Goal: Task Accomplishment & Management: Manage account settings

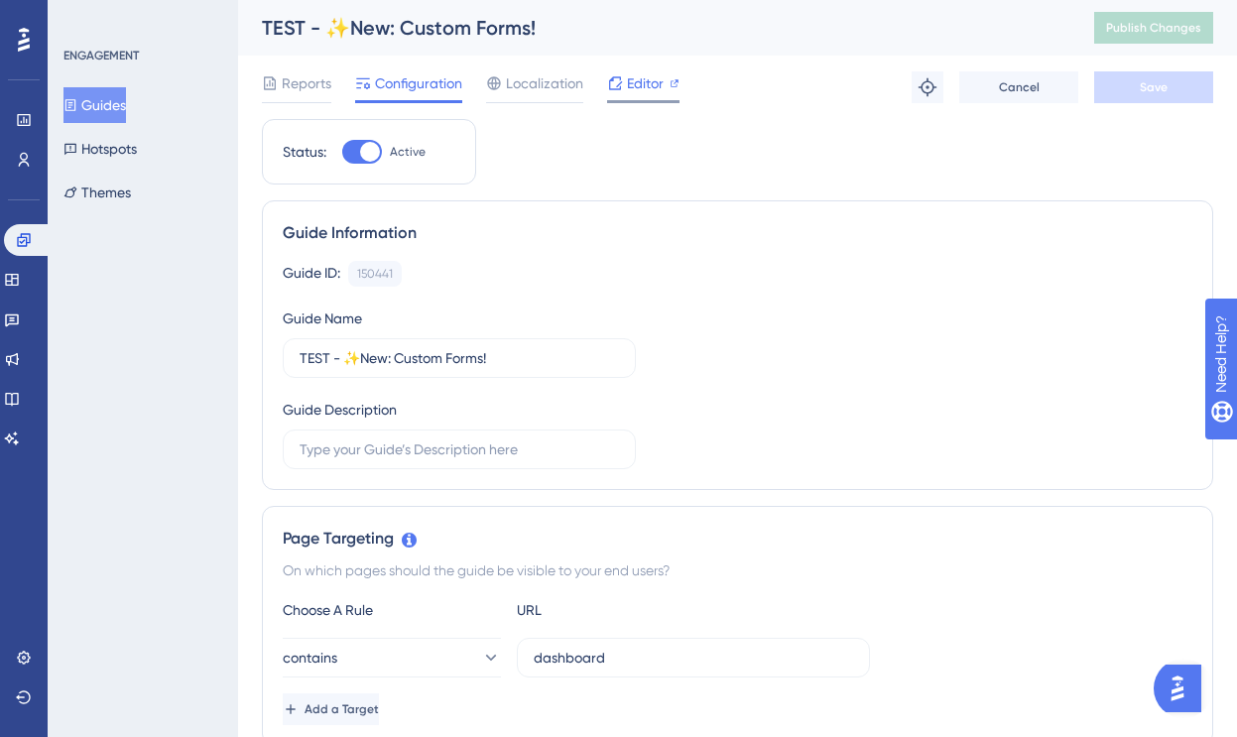
click at [629, 76] on span "Editor" at bounding box center [645, 83] width 37 height 24
click at [118, 192] on button "Themes" at bounding box center [96, 193] width 67 height 36
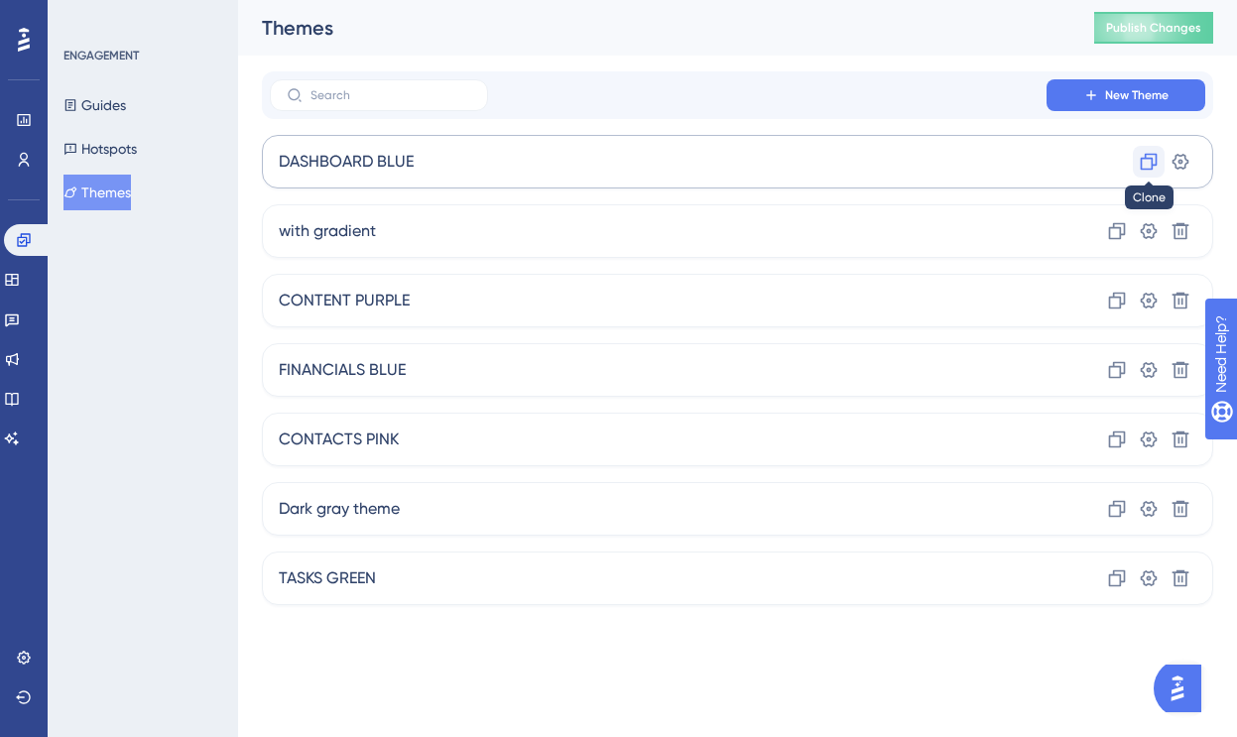
click at [1152, 162] on icon at bounding box center [1149, 162] width 17 height 17
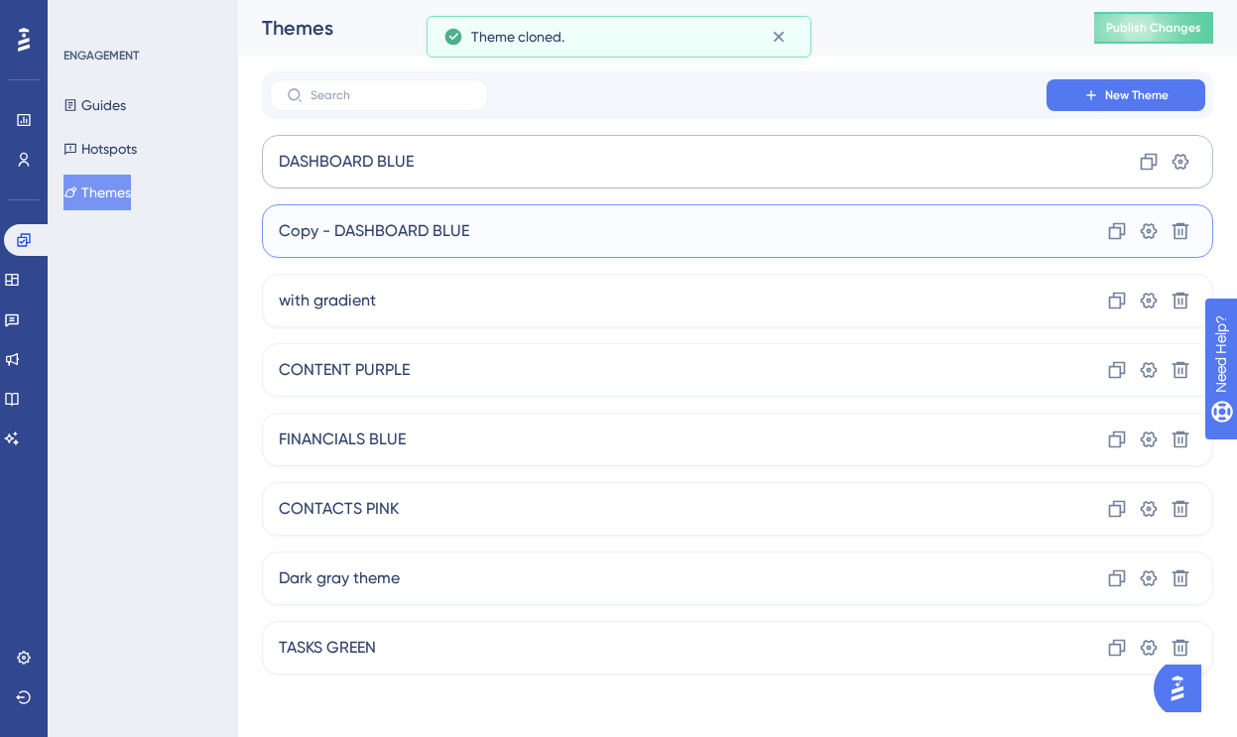
click at [1032, 232] on div "Copy - DASHBOARD BLUE Clone Settings Delete" at bounding box center [737, 231] width 951 height 54
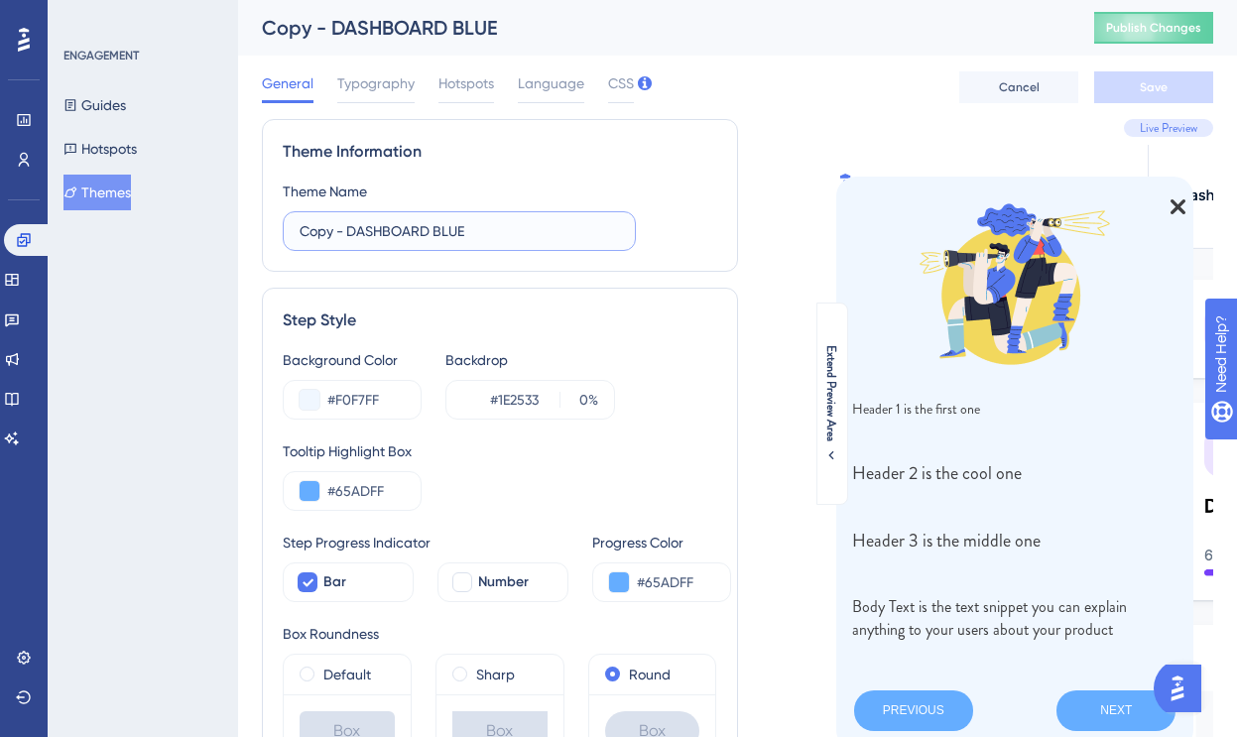
click at [366, 228] on input "Copy - DASHBOARD BLUE" at bounding box center [459, 231] width 319 height 22
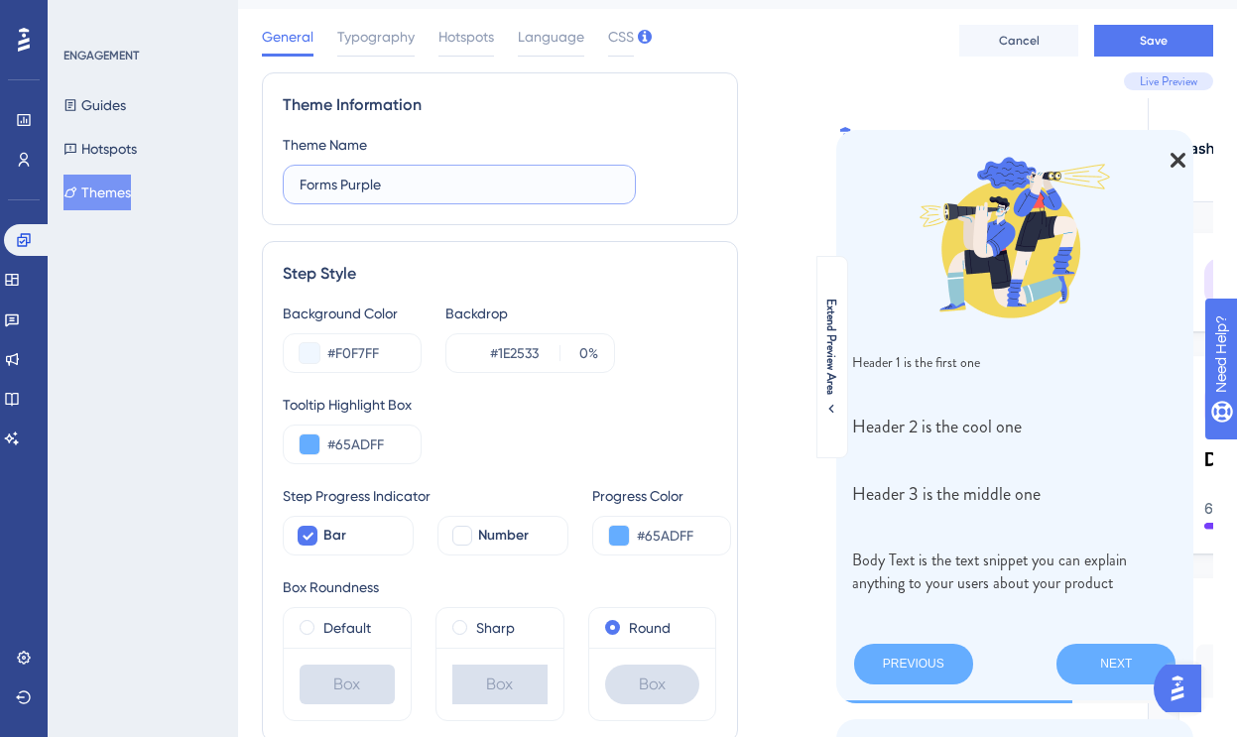
scroll to position [48, 0]
type input "Forms Purple"
click at [371, 444] on input "#65ADFF" at bounding box center [365, 443] width 77 height 24
paste input "765FA6"
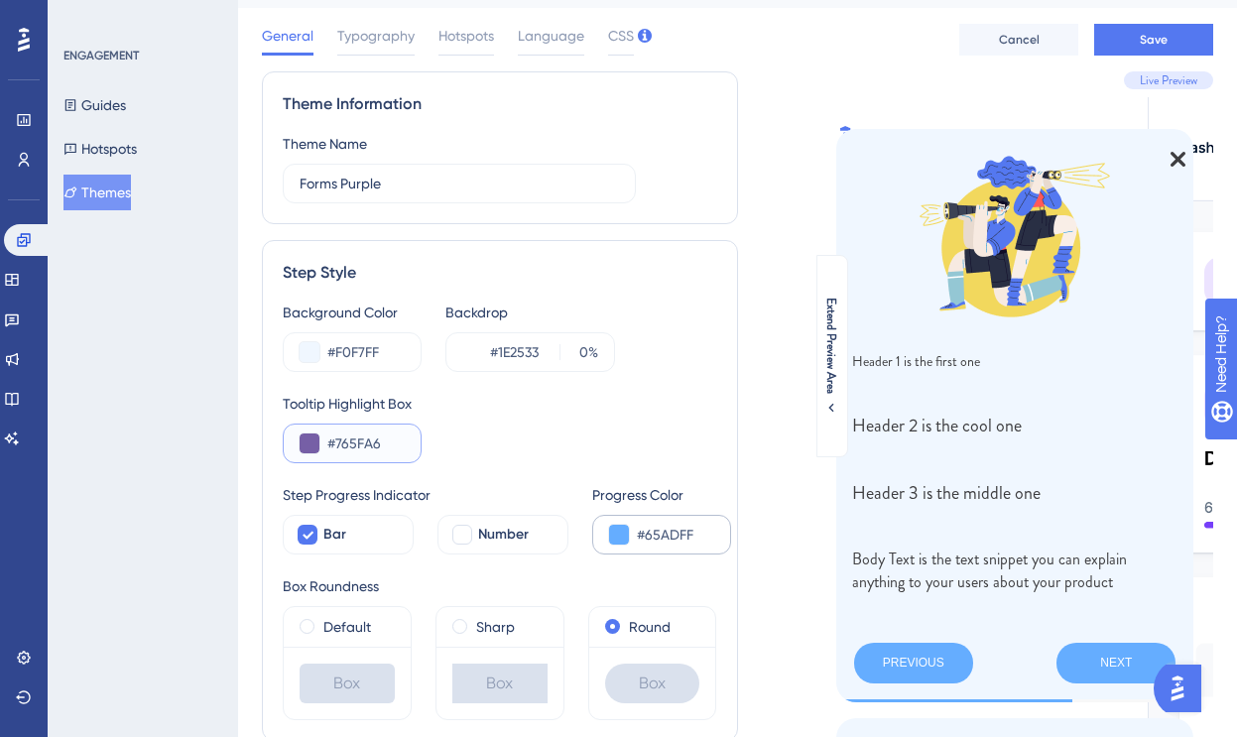
type input "#765FA6"
click at [672, 535] on input "#65ADFF" at bounding box center [675, 535] width 77 height 24
paste input "765FA6"
type input "#765FA6"
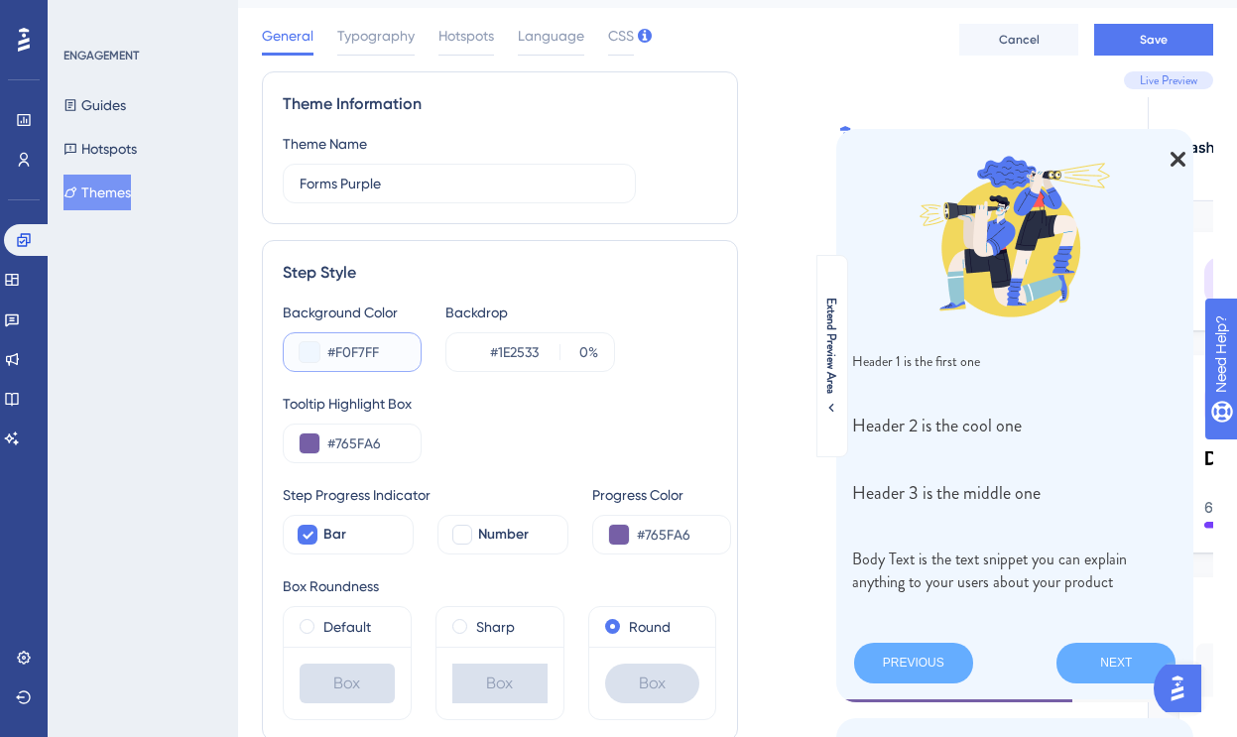
click at [367, 351] on input "#F0F7FF" at bounding box center [365, 352] width 77 height 24
paste input "EFF8"
type input "#F0EFF8"
click at [500, 406] on div "Tooltip Highlight Box" at bounding box center [500, 404] width 434 height 24
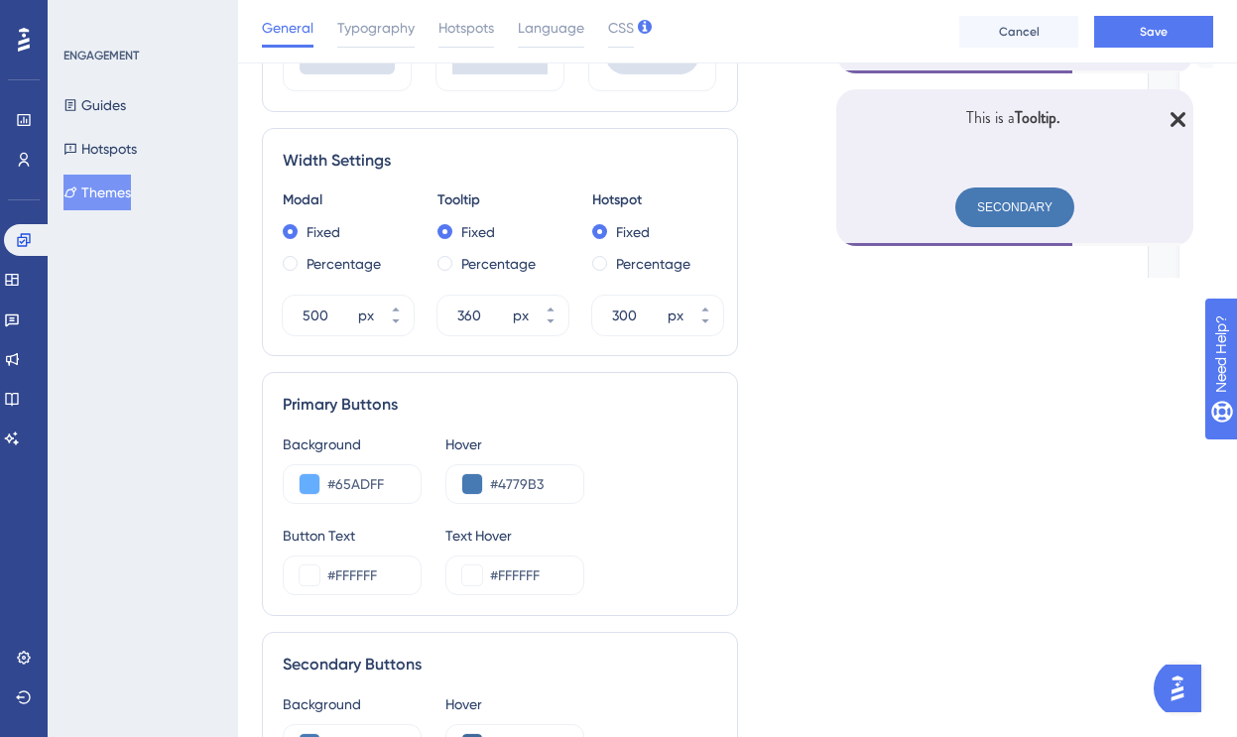
scroll to position [705, 0]
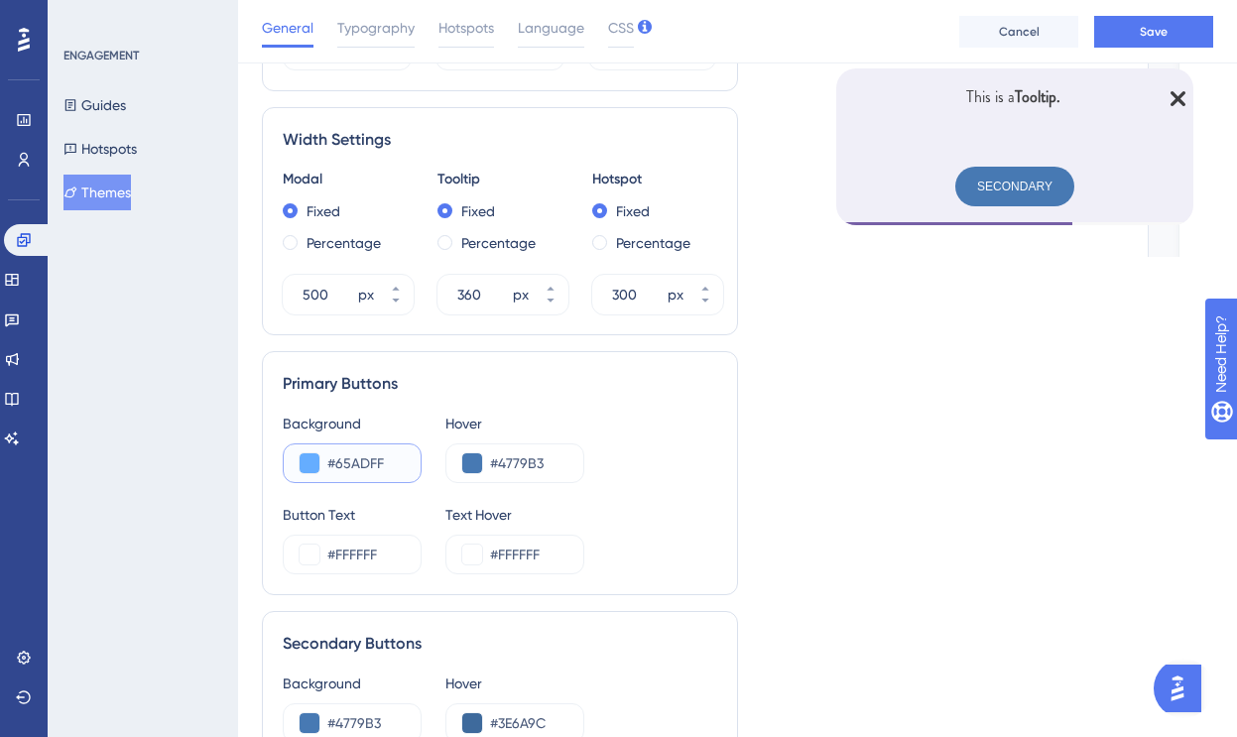
click at [367, 462] on input "#65ADFF" at bounding box center [365, 463] width 77 height 24
paste input "765FA6"
type input "#765FA6"
click at [522, 463] on input "#4779B3" at bounding box center [528, 463] width 77 height 24
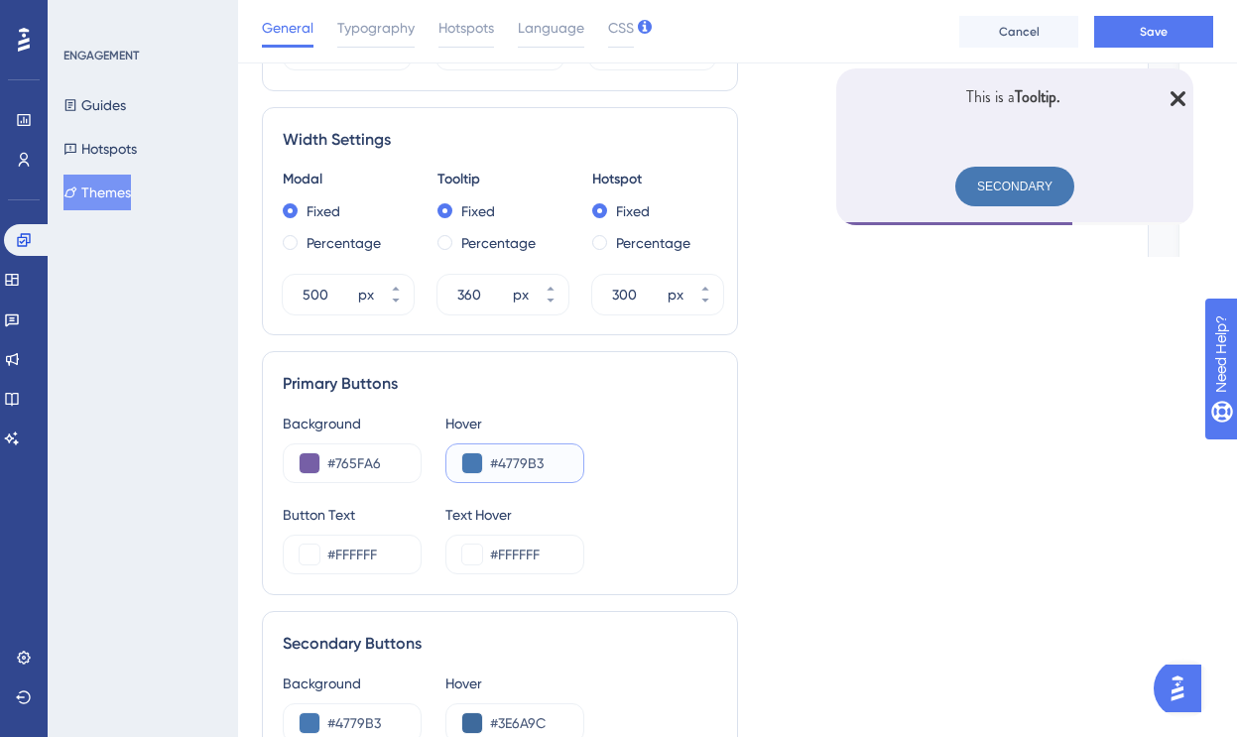
click at [522, 463] on input "#4779B3" at bounding box center [528, 463] width 77 height 24
paste input "33294C"
type input "#33294C"
click at [796, 521] on div "Live Preview Header 1 is the first one Header 2 is the cool one Header 3 is the…" at bounding box center [976, 252] width 476 height 1660
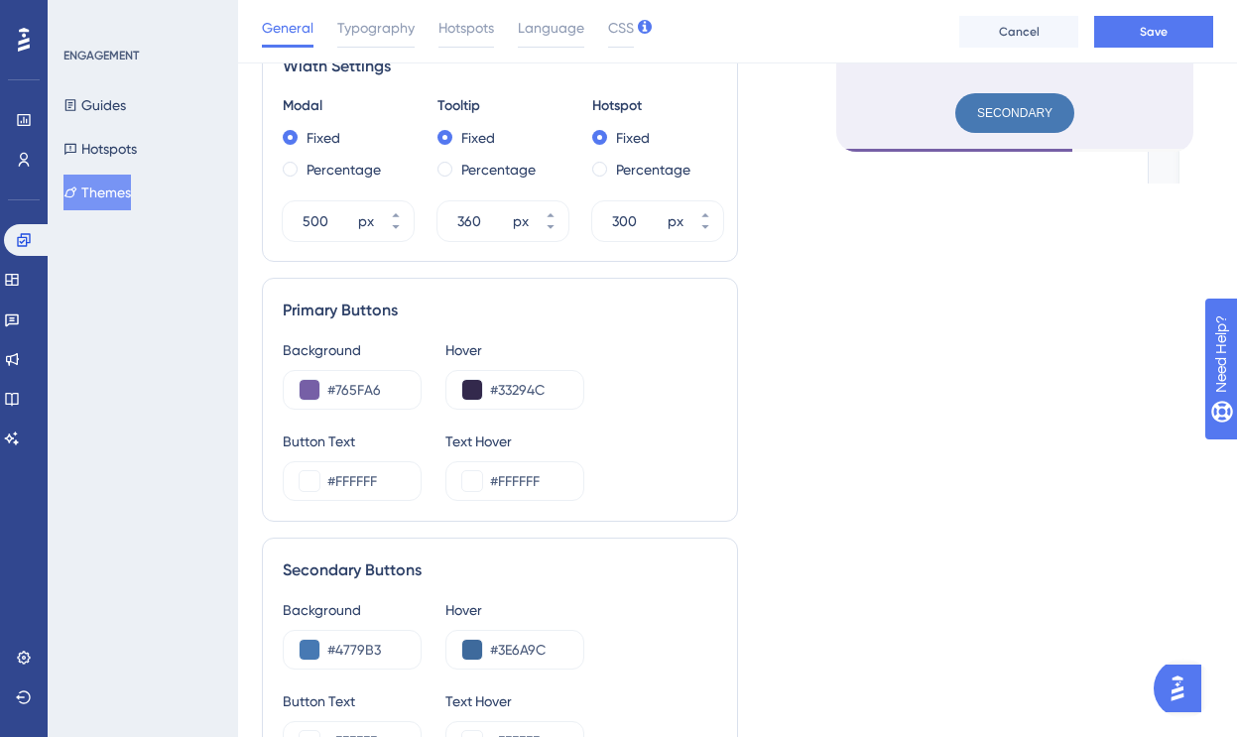
scroll to position [811, 0]
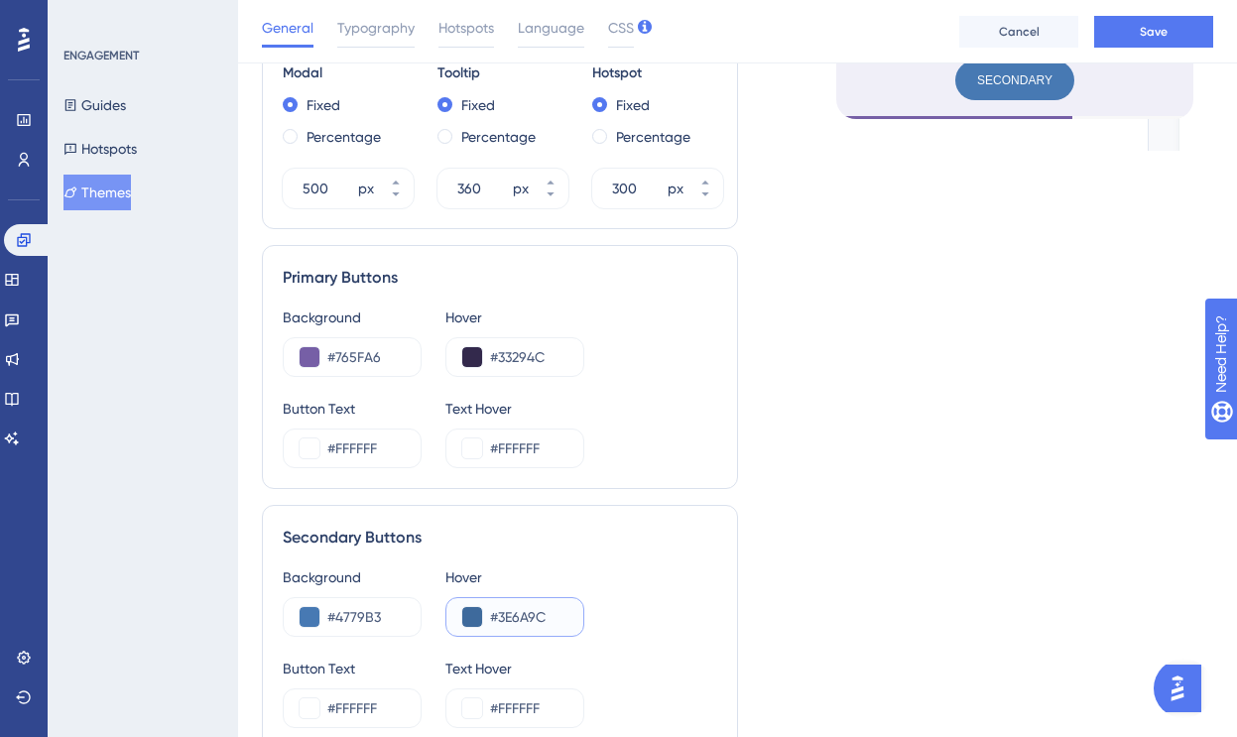
click at [523, 616] on input "#3E6A9C" at bounding box center [528, 617] width 77 height 24
paste input "3294"
type input "#33294C"
click at [351, 358] on input "#765FA6" at bounding box center [365, 357] width 77 height 24
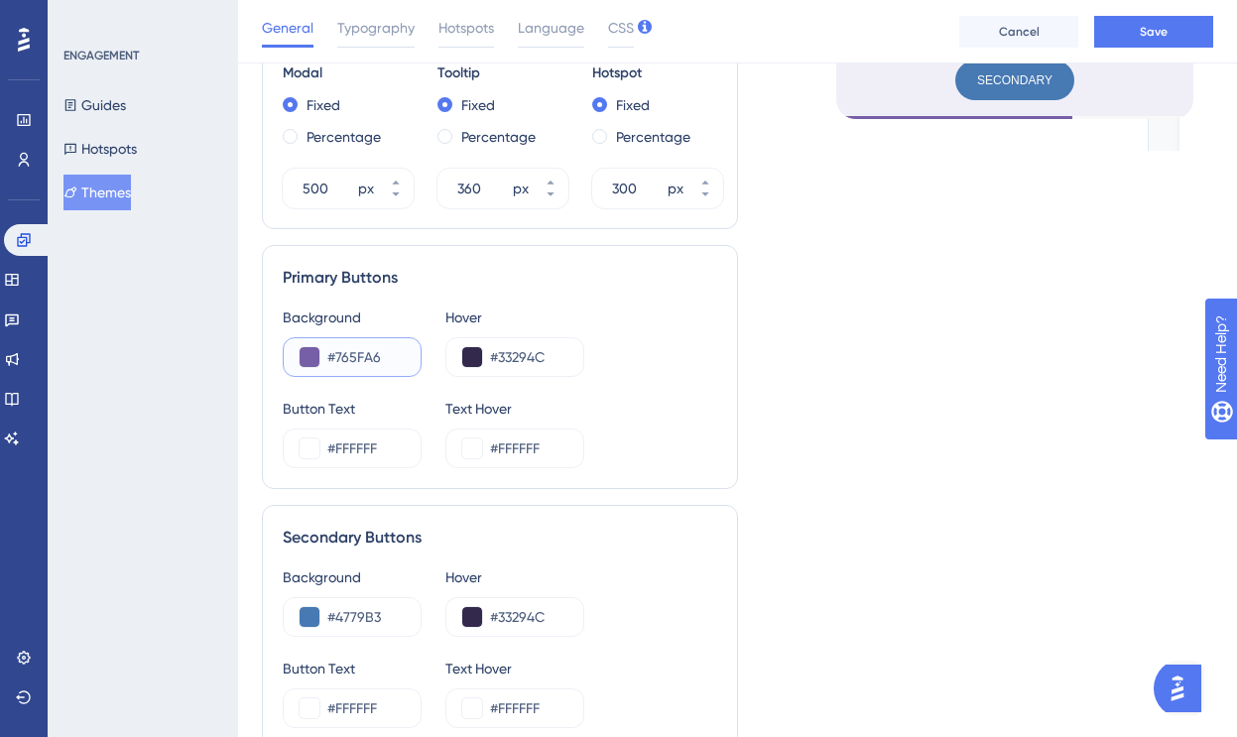
click at [351, 358] on input "#765FA6" at bounding box center [365, 357] width 77 height 24
click at [360, 613] on input "#4779B3" at bounding box center [365, 617] width 77 height 24
paste input "765FA6"
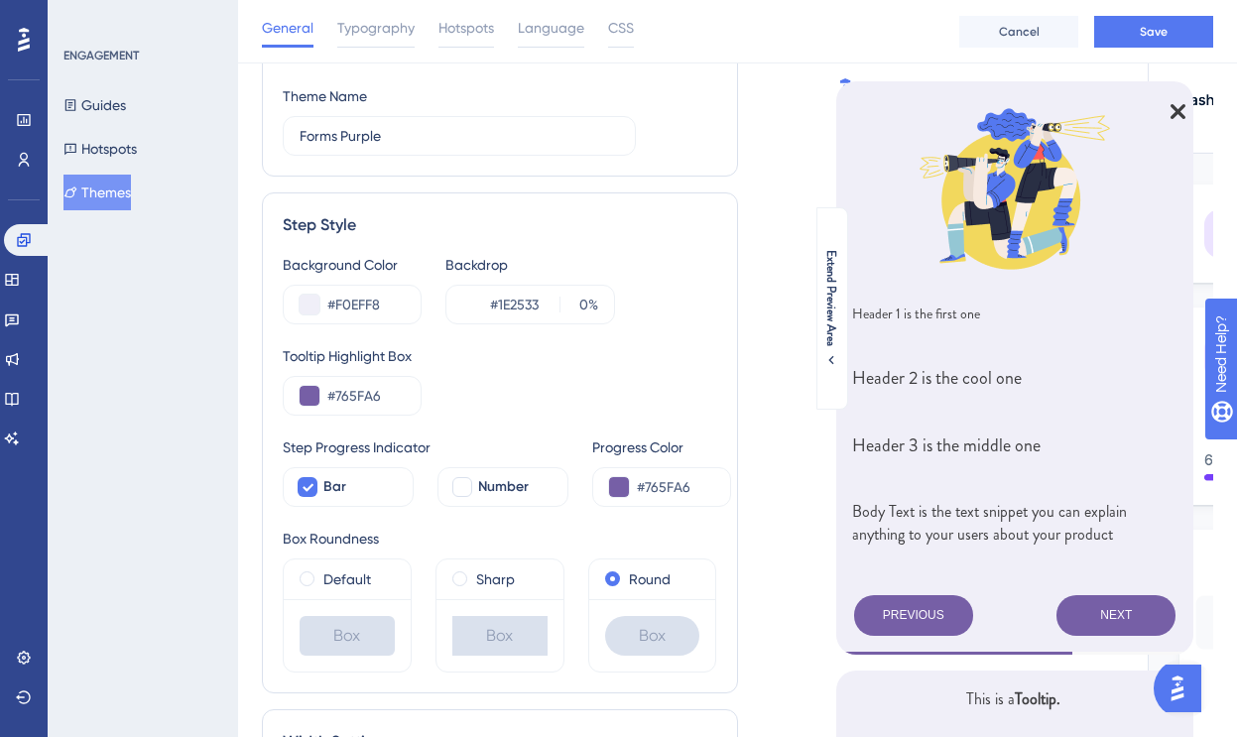
scroll to position [102, 0]
type input "#765FA6"
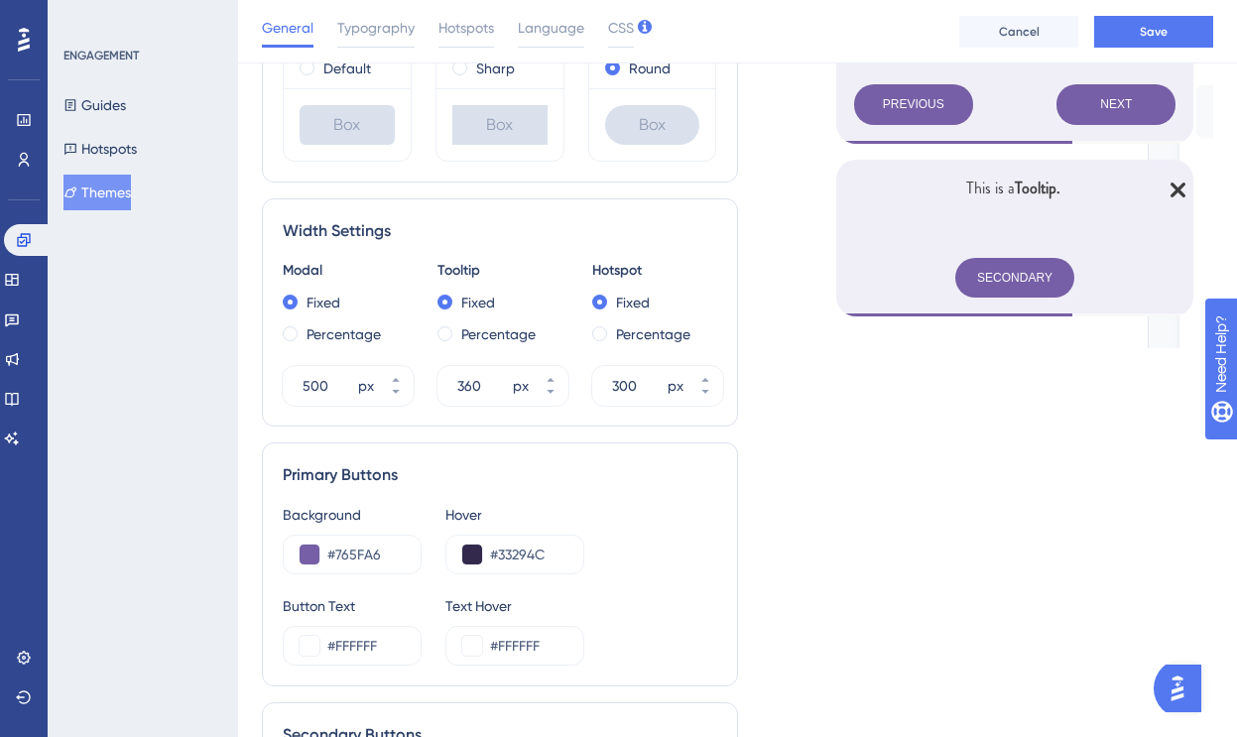
scroll to position [610, 0]
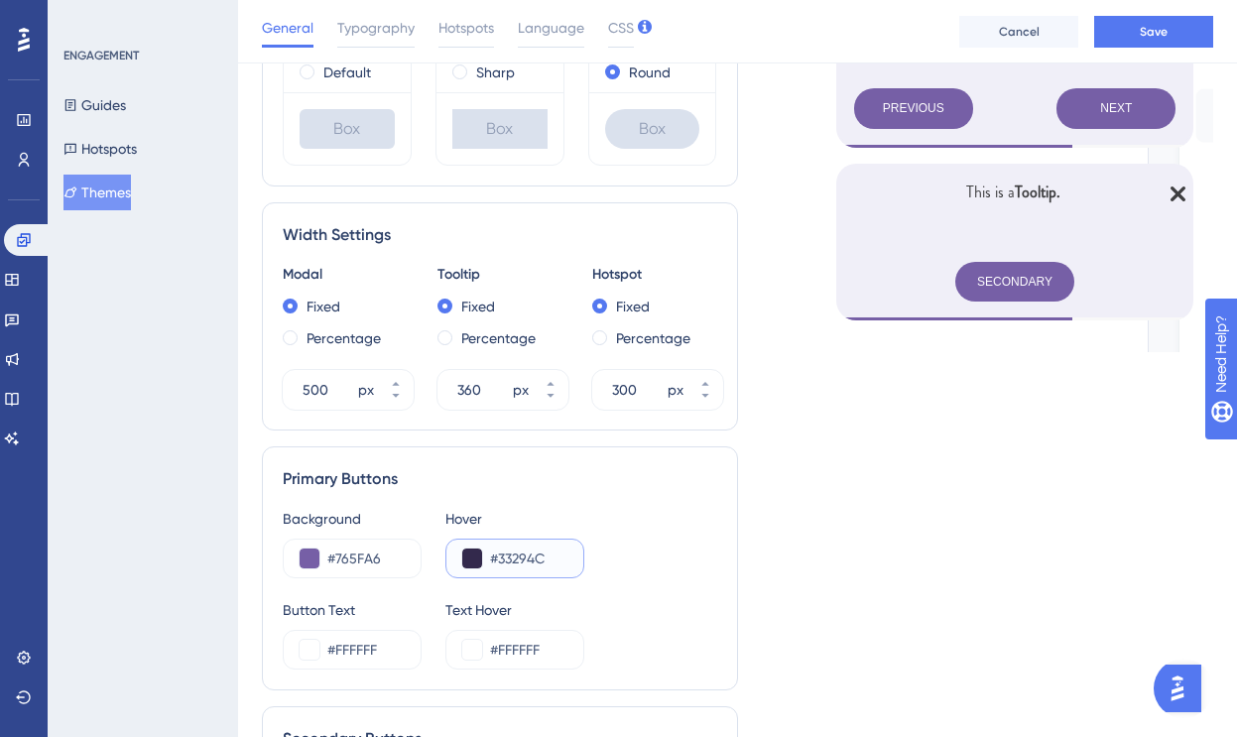
click at [523, 557] on input "#33294C" at bounding box center [528, 559] width 77 height 24
paste input "614D8A"
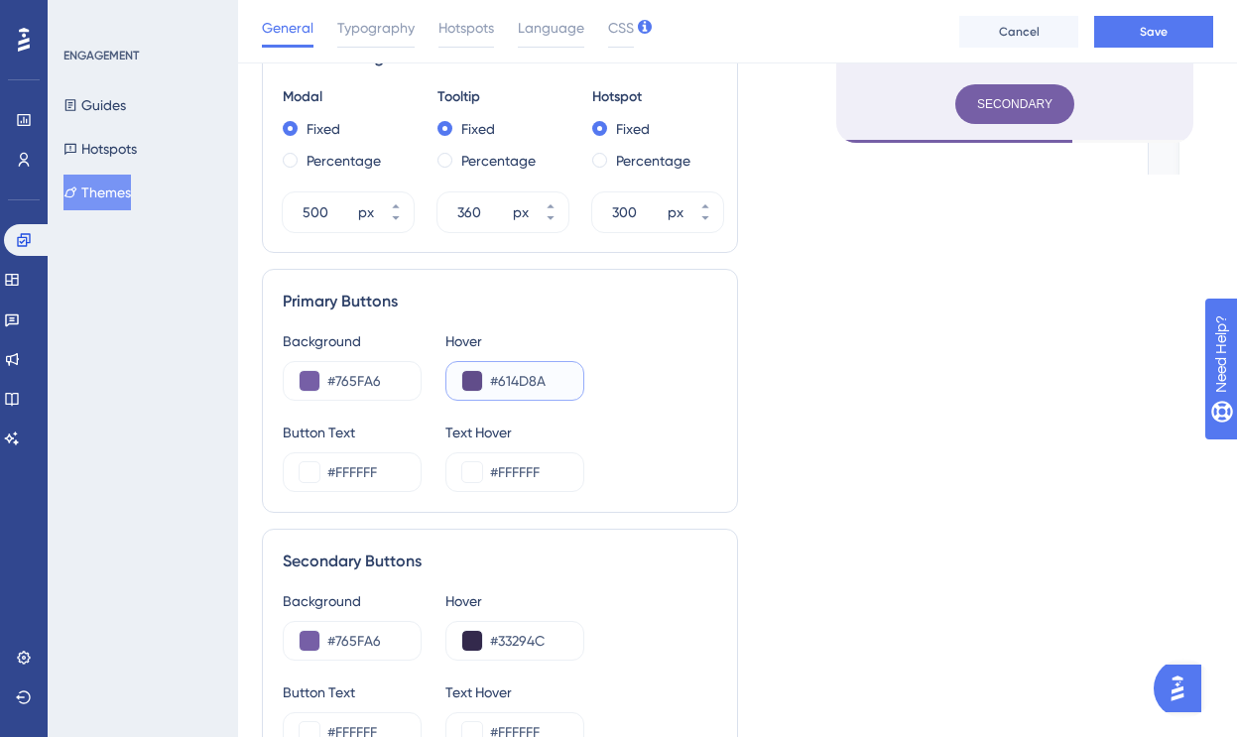
scroll to position [867, 0]
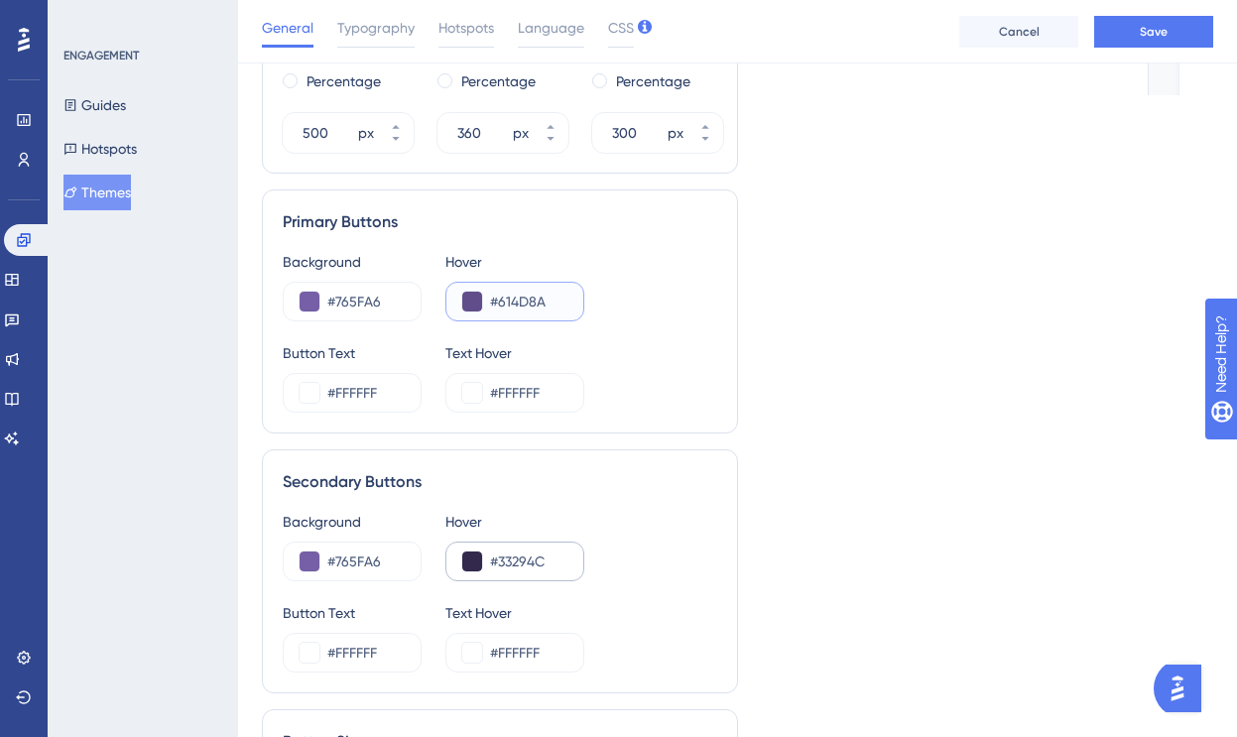
type input "#614D8A"
click at [530, 555] on input "#33294C" at bounding box center [528, 561] width 77 height 24
paste input "614D8A"
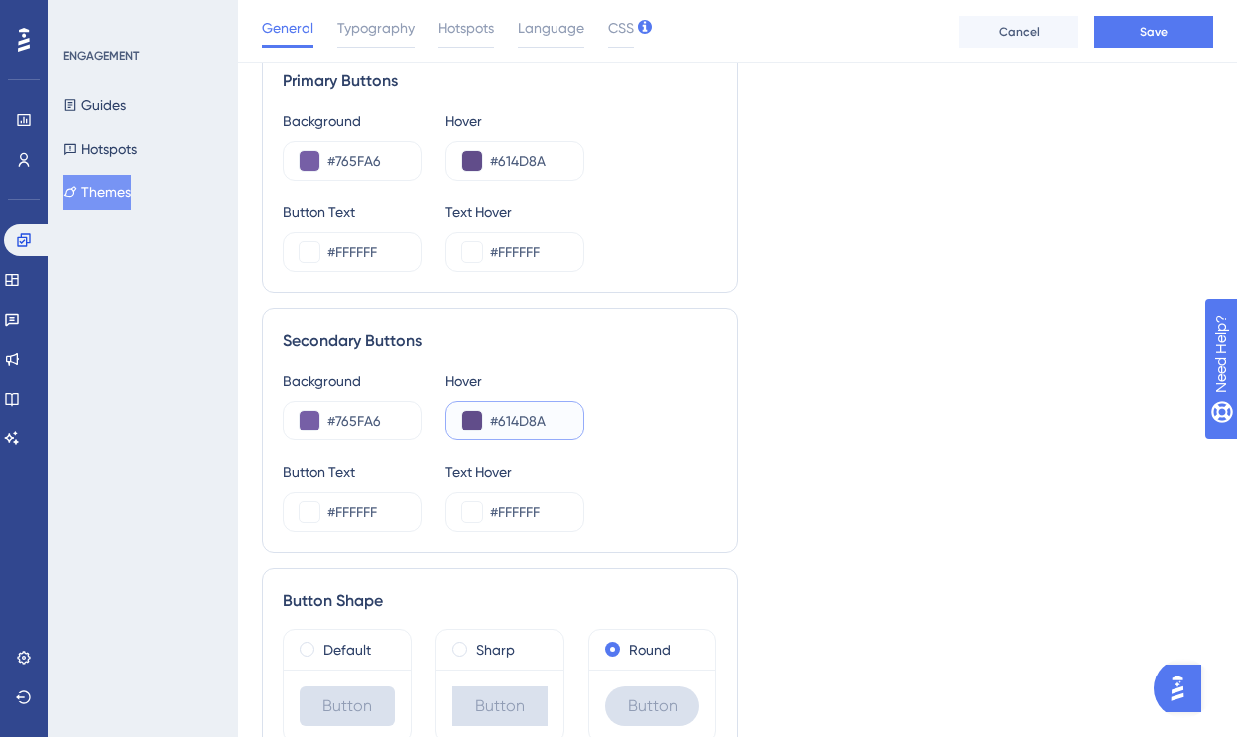
scroll to position [1114, 0]
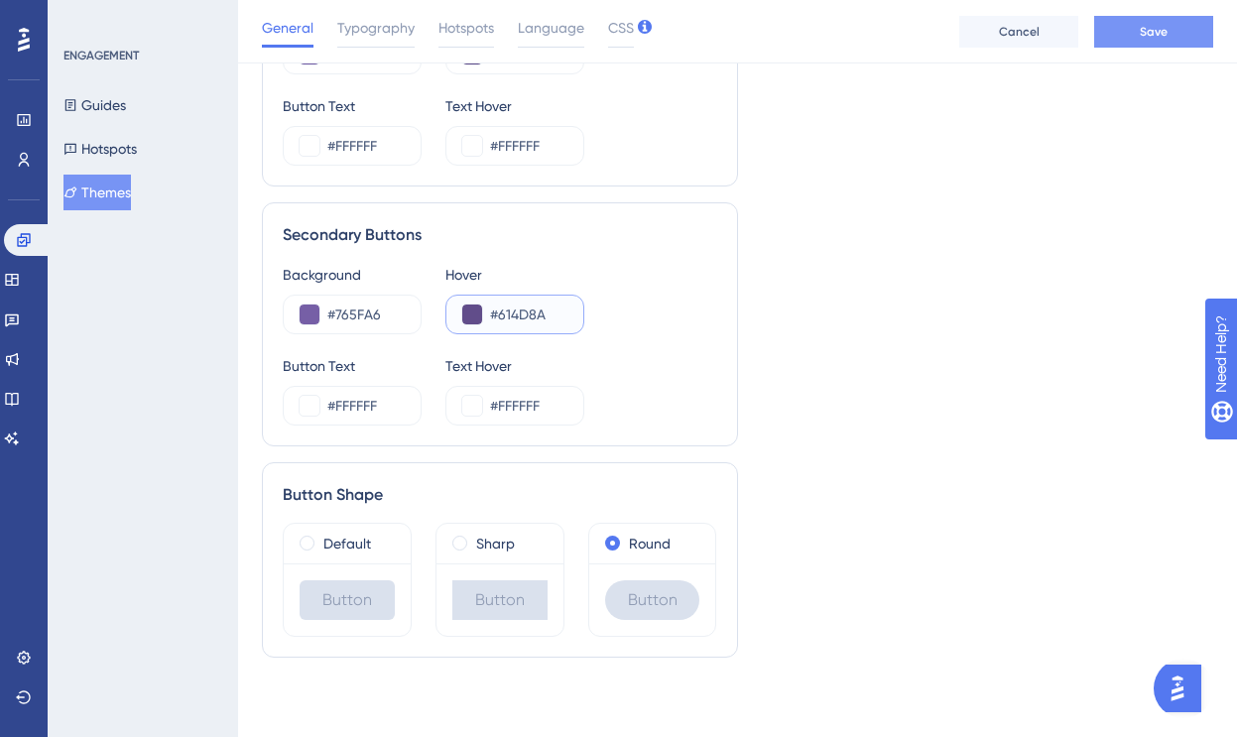
type input "#614D8A"
click at [1161, 20] on button "Save" at bounding box center [1153, 32] width 119 height 32
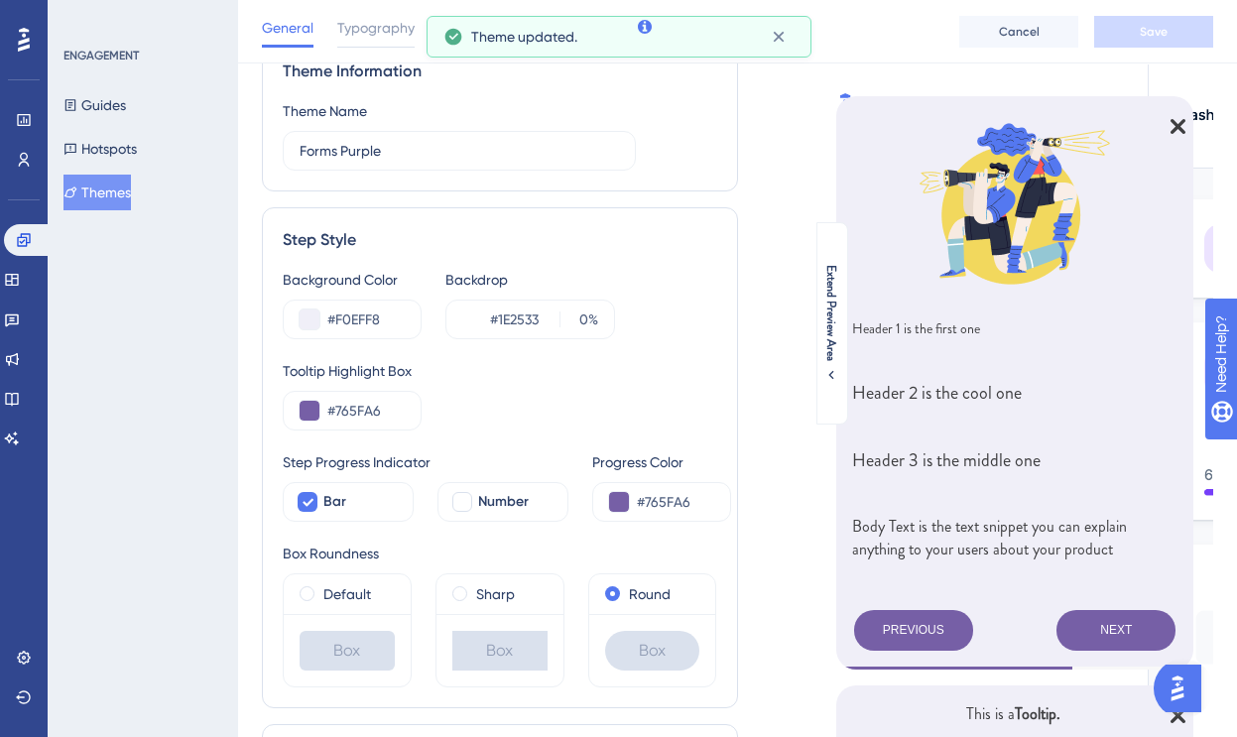
scroll to position [0, 0]
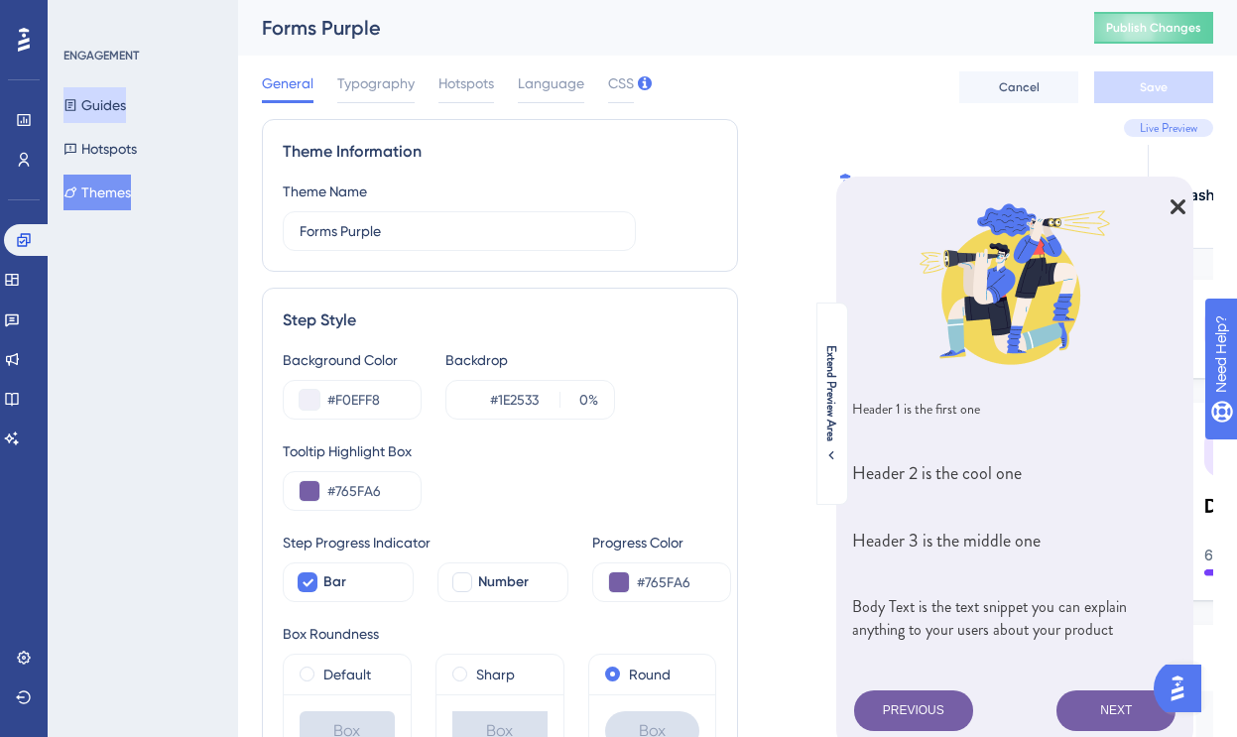
click at [114, 109] on button "Guides" at bounding box center [94, 105] width 62 height 36
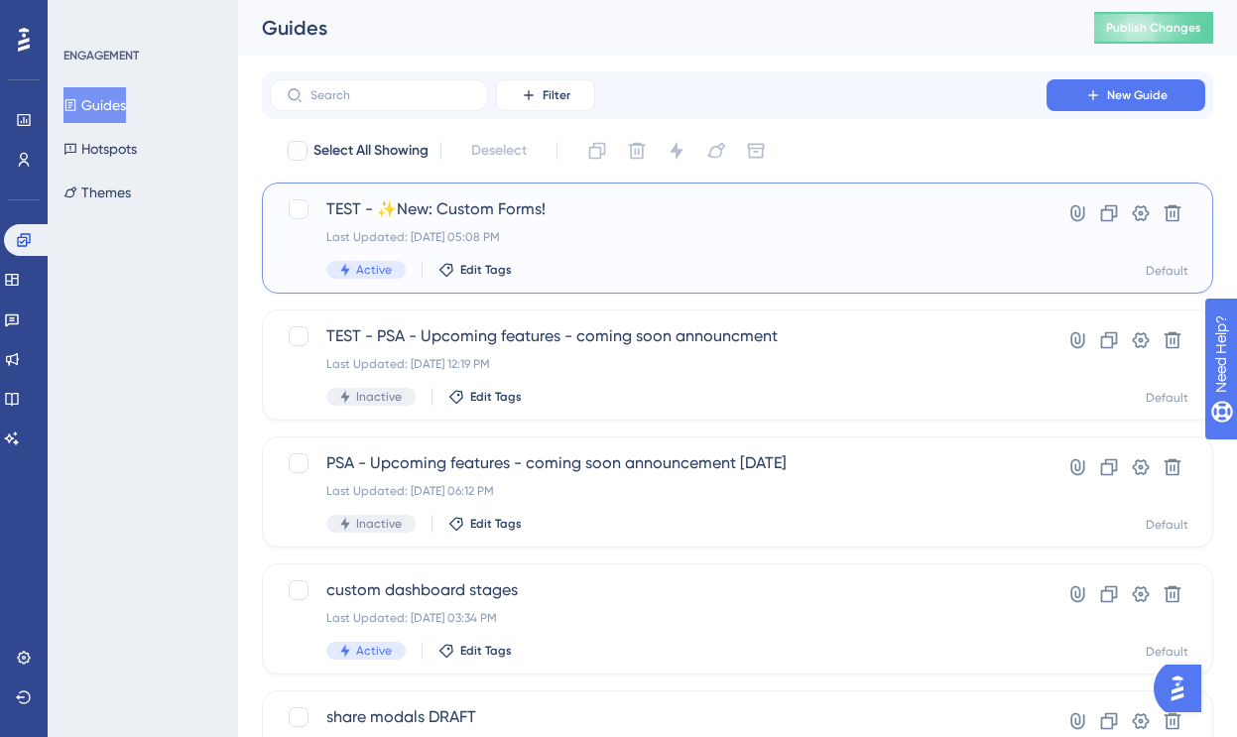
click at [861, 232] on div "Last Updated: [DATE] 05:08 PM" at bounding box center [658, 237] width 664 height 16
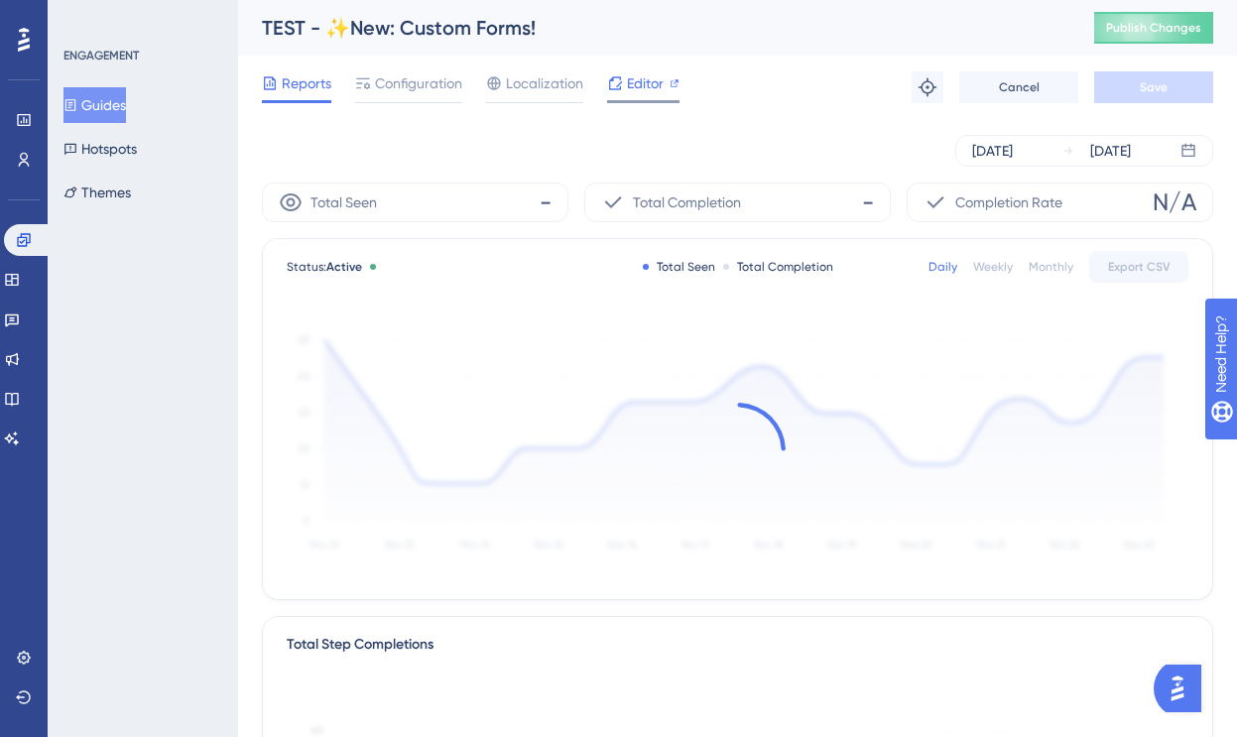
click at [625, 88] on div "Editor" at bounding box center [643, 83] width 72 height 24
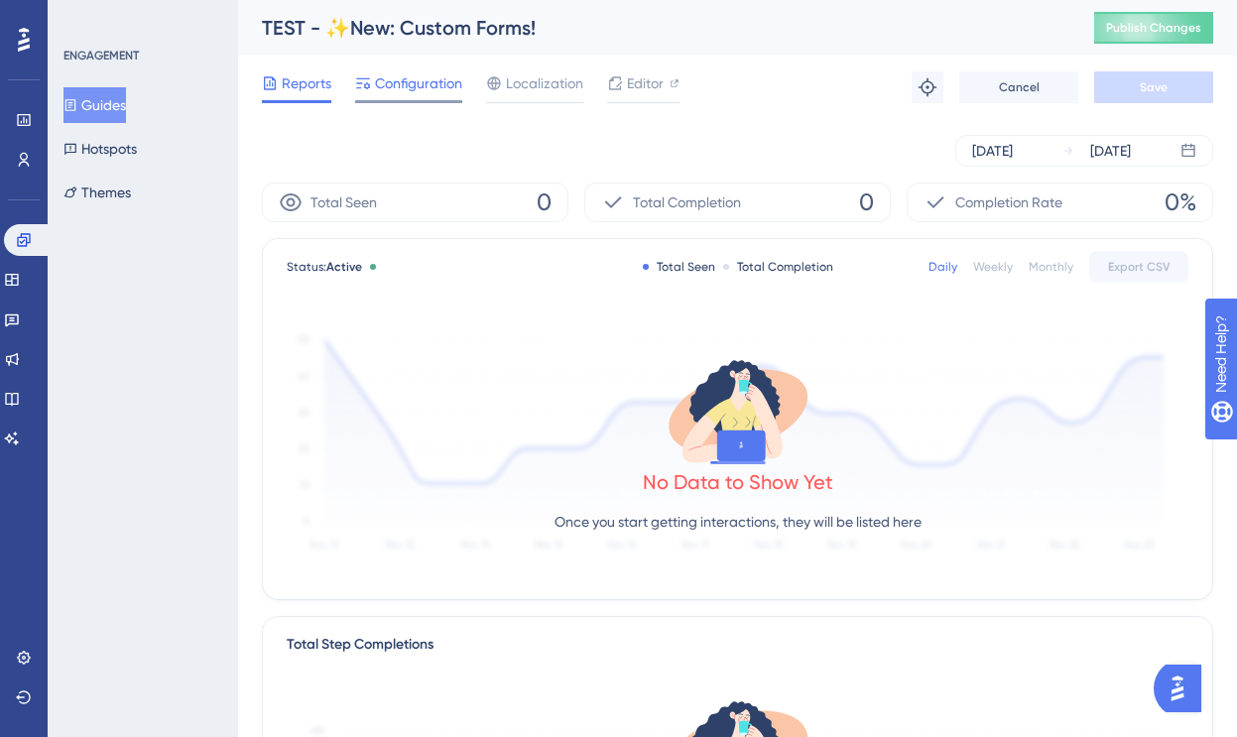
click at [417, 89] on span "Configuration" at bounding box center [418, 83] width 87 height 24
click at [446, 82] on span "Configuration" at bounding box center [418, 83] width 87 height 24
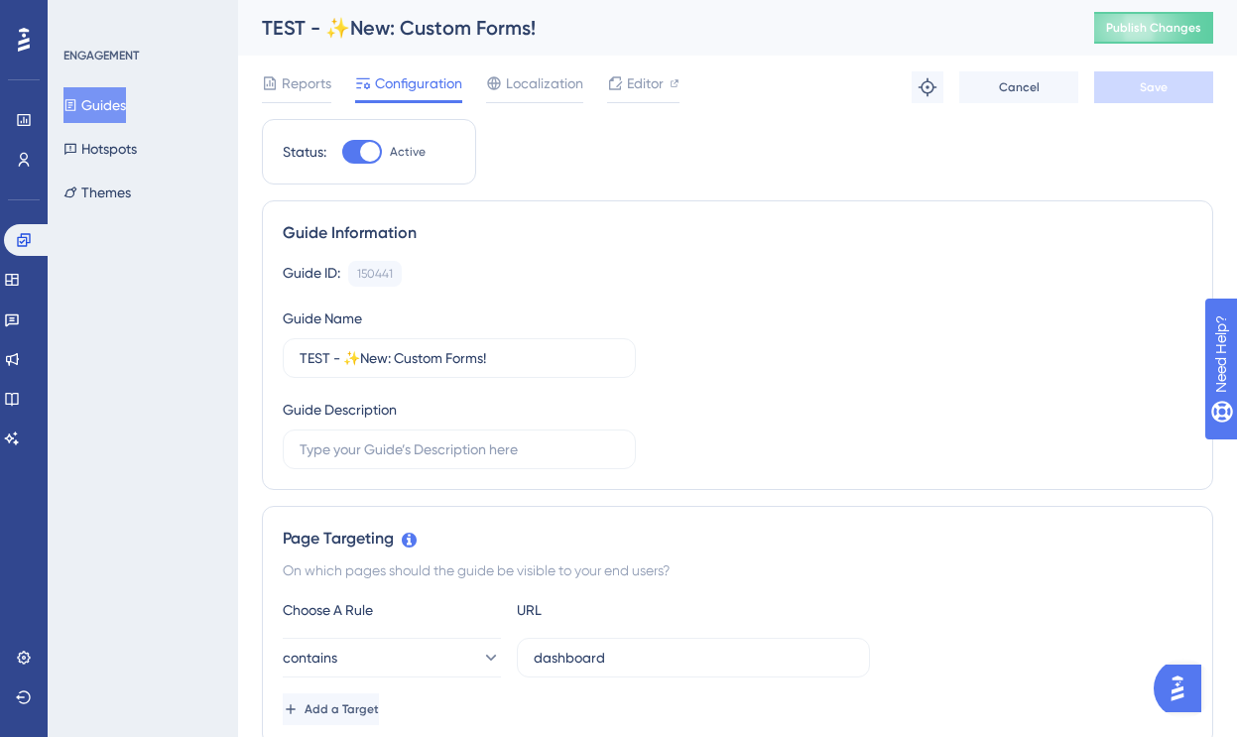
click at [372, 161] on div at bounding box center [362, 152] width 40 height 24
click at [342, 153] on input "Active" at bounding box center [341, 152] width 1 height 1
checkbox input "false"
click at [1148, 94] on span "Save" at bounding box center [1154, 87] width 28 height 16
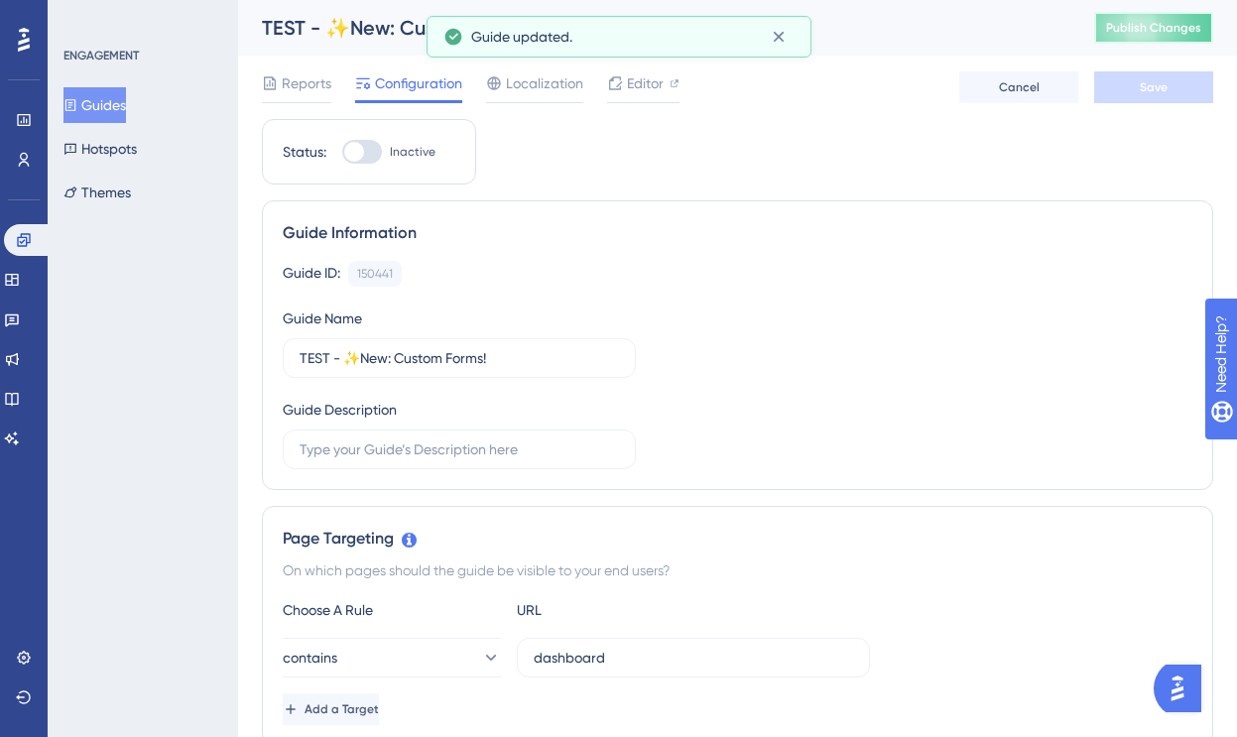
click at [1141, 26] on span "Publish Changes" at bounding box center [1153, 28] width 95 height 16
